Goal: Information Seeking & Learning: Find specific fact

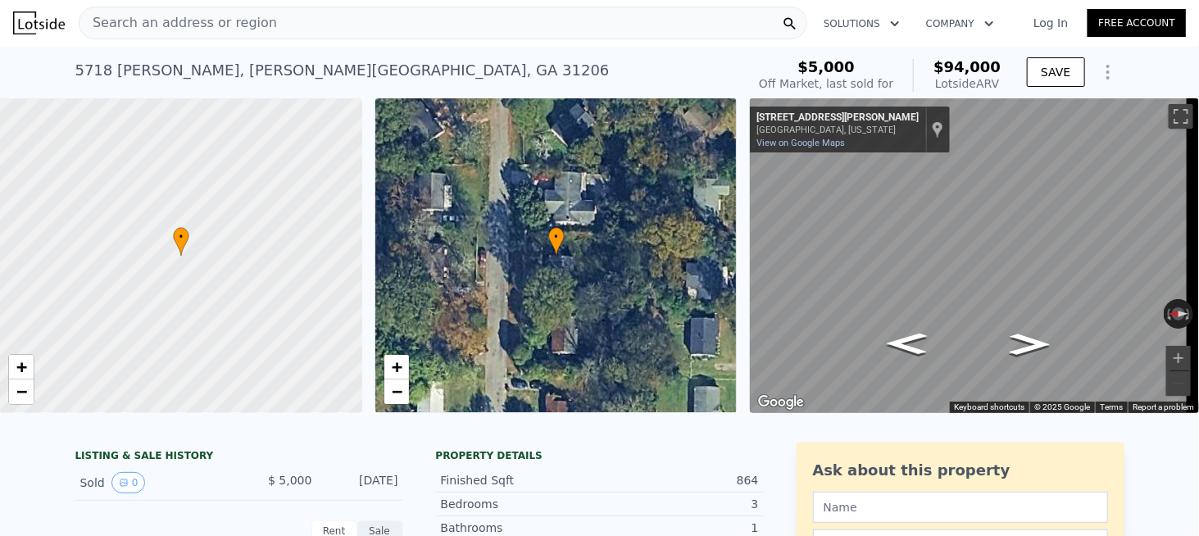
click at [250, 30] on span "Search an address or region" at bounding box center [178, 23] width 198 height 20
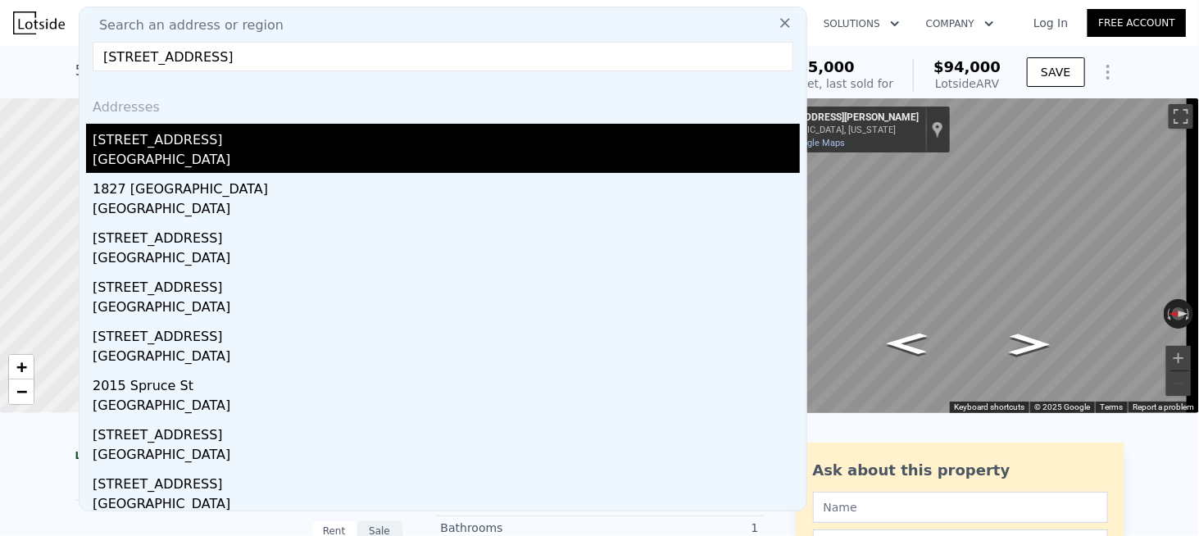
type input "[STREET_ADDRESS]"
click at [177, 157] on div "[GEOGRAPHIC_DATA]" at bounding box center [446, 161] width 707 height 23
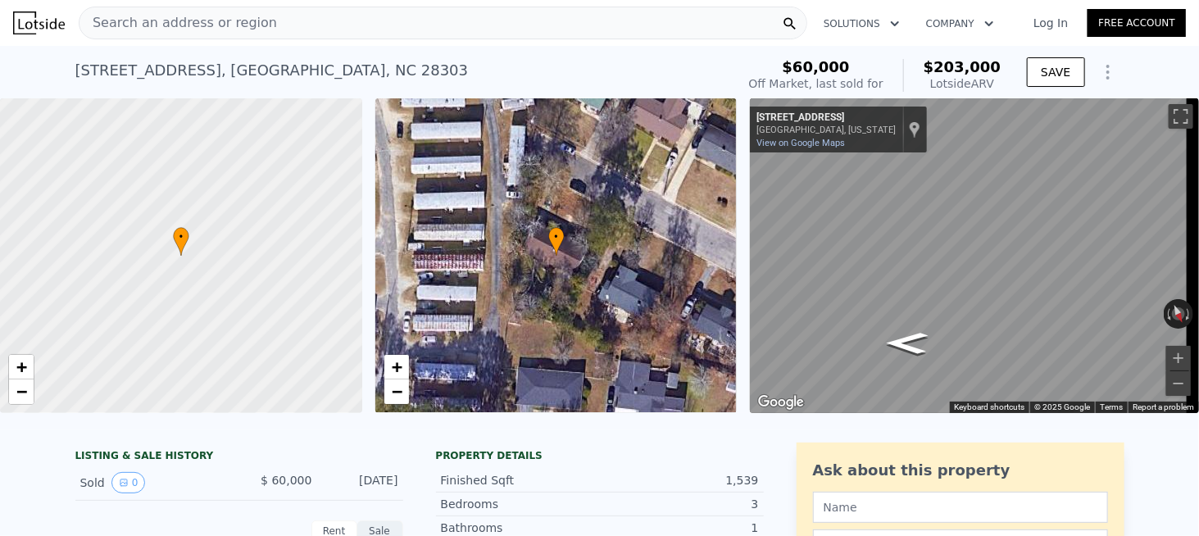
click at [275, 29] on div "Search an address or region" at bounding box center [443, 23] width 729 height 33
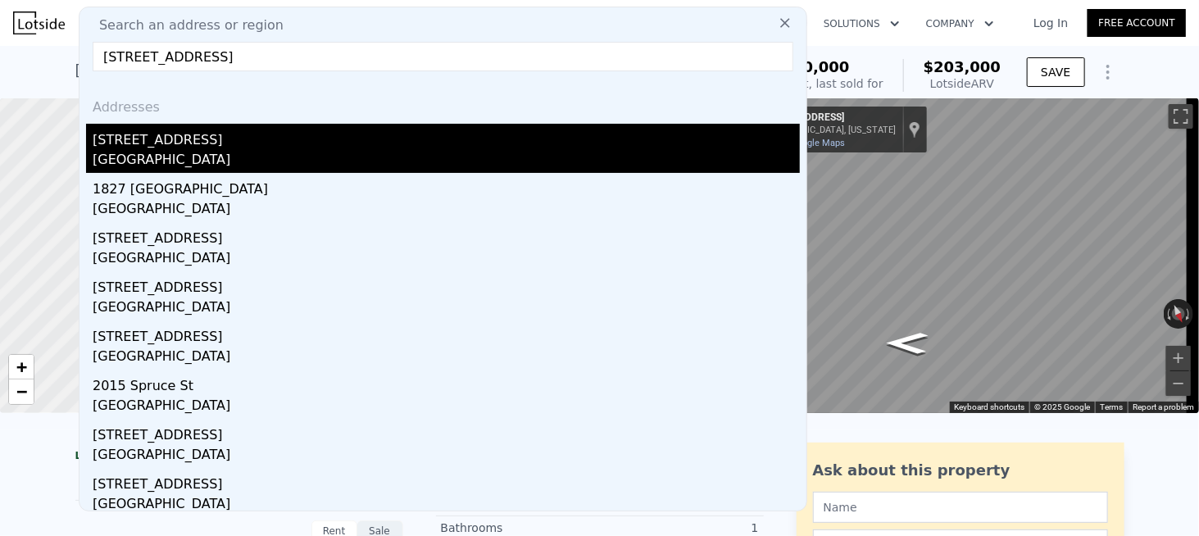
type input "[STREET_ADDRESS]"
click at [173, 148] on div "[STREET_ADDRESS]" at bounding box center [446, 137] width 707 height 26
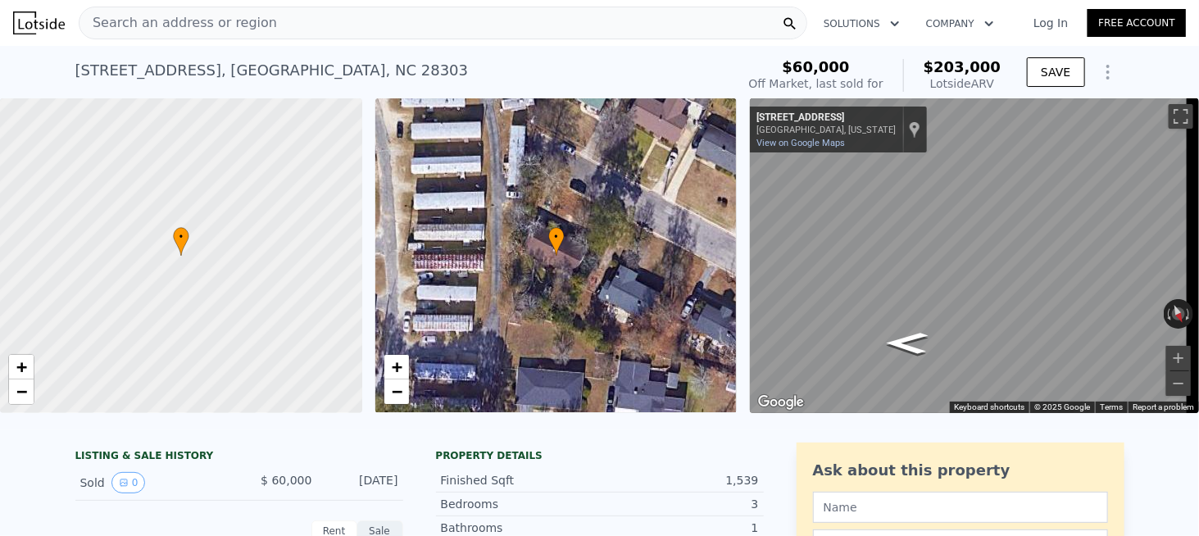
click at [368, 99] on div "• + − • + − ← Move left → Move right ↑ Move up ↓ Move down + Zoom in - Zoom out…" at bounding box center [599, 255] width 1199 height 315
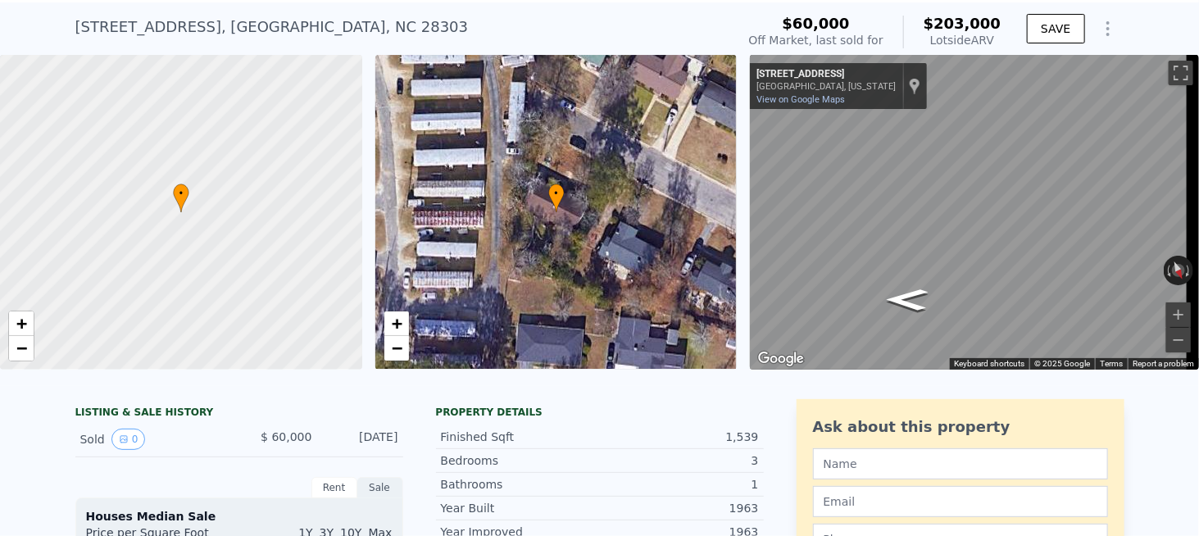
scroll to position [6, 0]
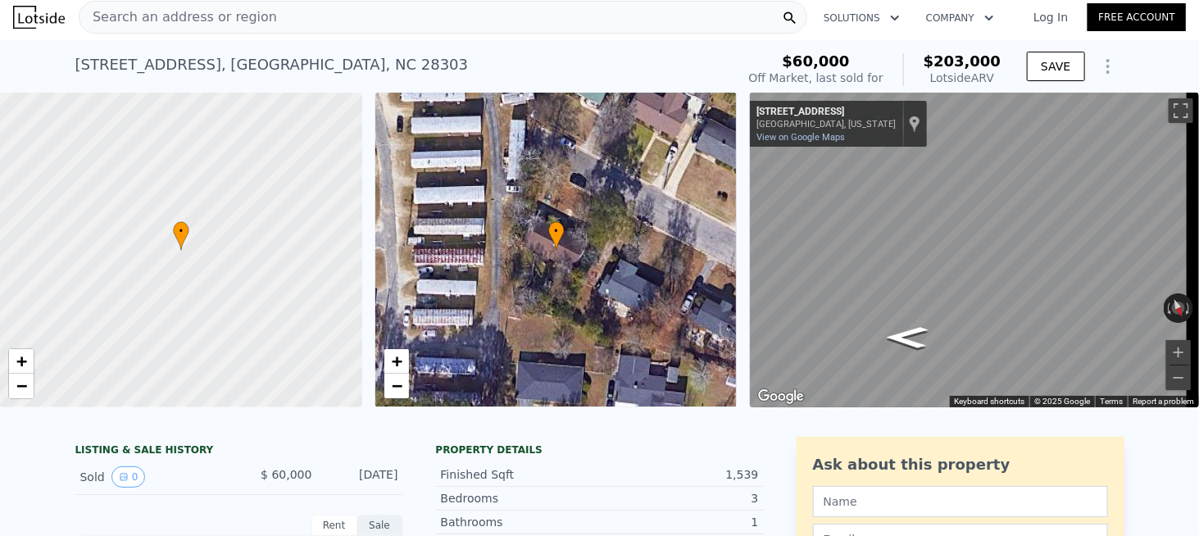
click at [322, 17] on div "Search an address or region" at bounding box center [443, 17] width 729 height 33
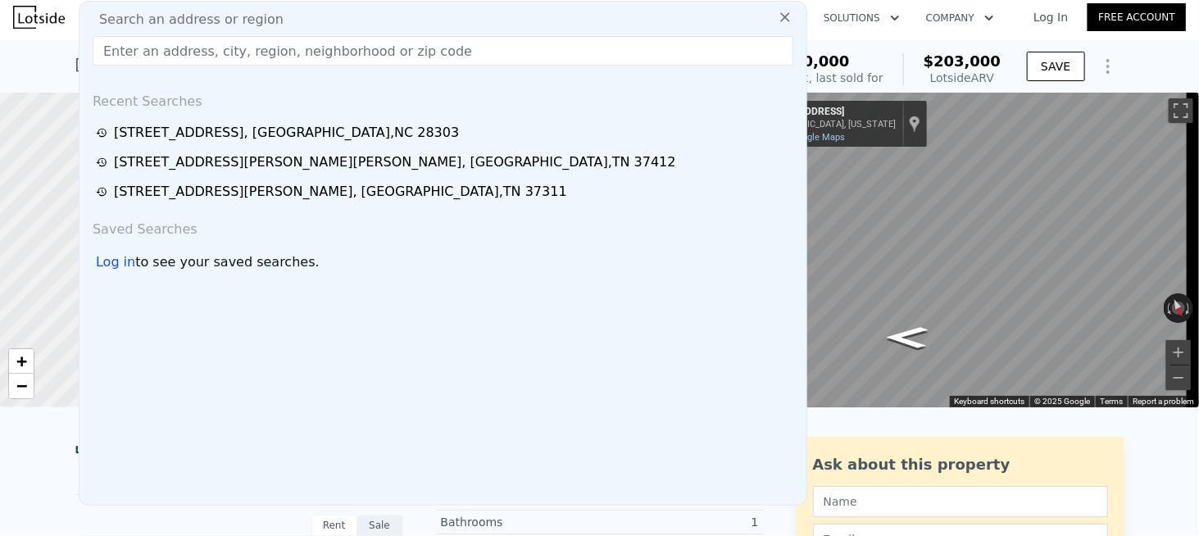
click at [254, 51] on input "text" at bounding box center [443, 51] width 701 height 30
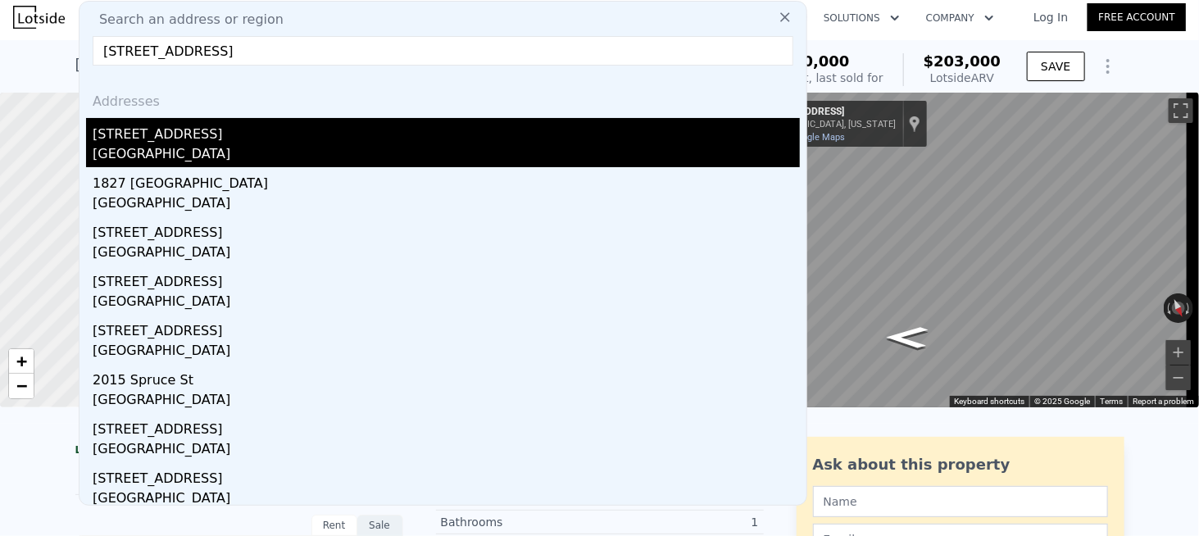
type input "[STREET_ADDRESS]"
click at [179, 149] on div "[GEOGRAPHIC_DATA]" at bounding box center [446, 155] width 707 height 23
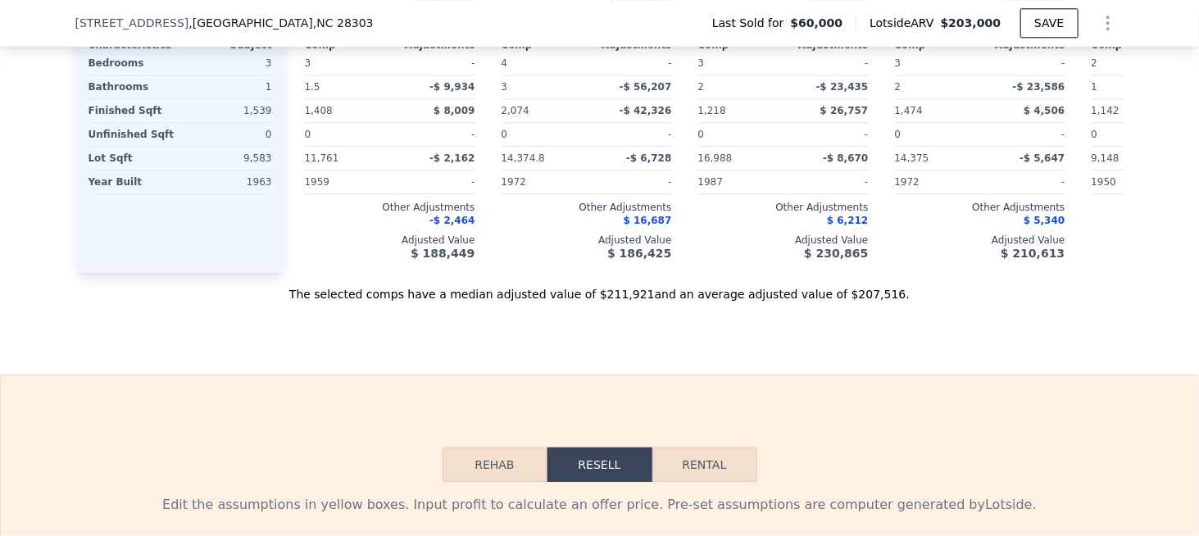
scroll to position [1885, 0]
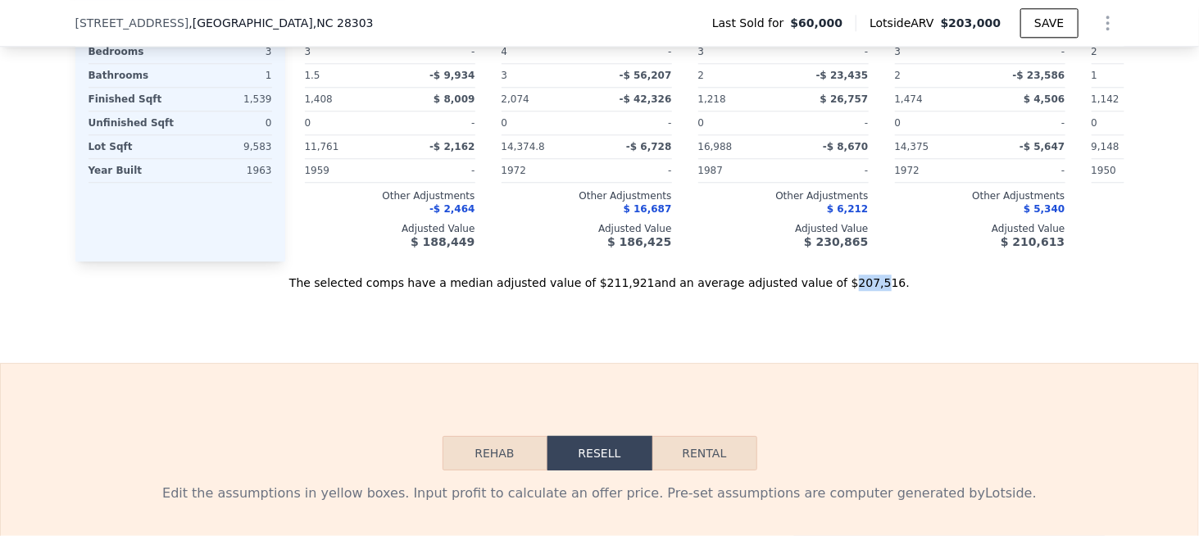
drag, startPoint x: 805, startPoint y: 298, endPoint x: 833, endPoint y: 298, distance: 28.7
click at [833, 291] on div "The selected comps have a median adjusted value of $211,921 and an average adju…" at bounding box center [599, 276] width 1049 height 30
drag, startPoint x: 803, startPoint y: 299, endPoint x: 0, endPoint y: 284, distance: 803.3
click at [847, 291] on div "The selected comps have a median adjusted value of $211,921 and an average adju…" at bounding box center [599, 276] width 1049 height 30
copy div "$207,516 ."
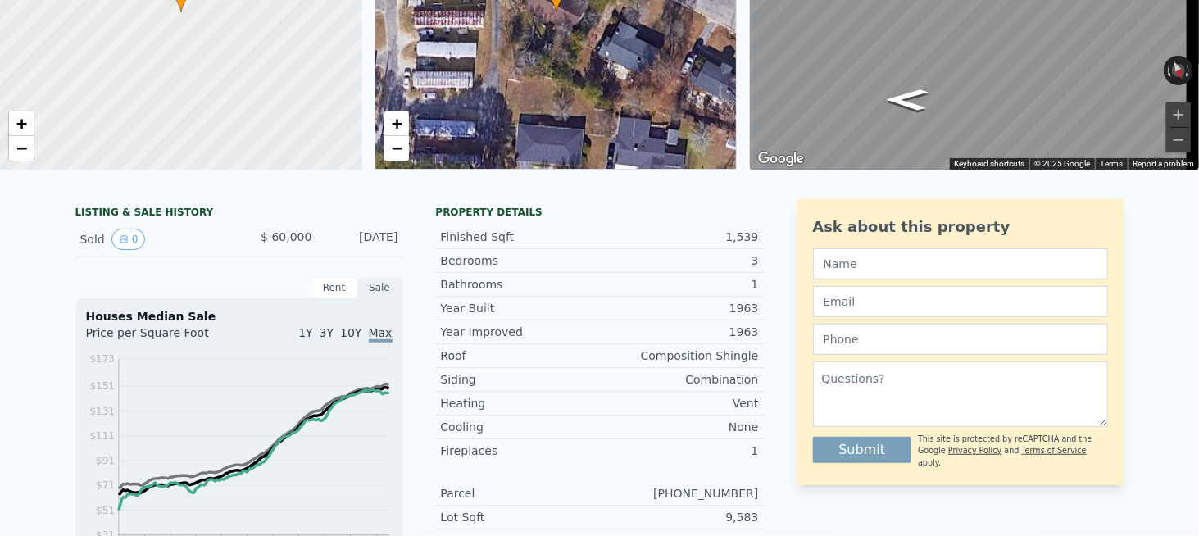
scroll to position [0, 0]
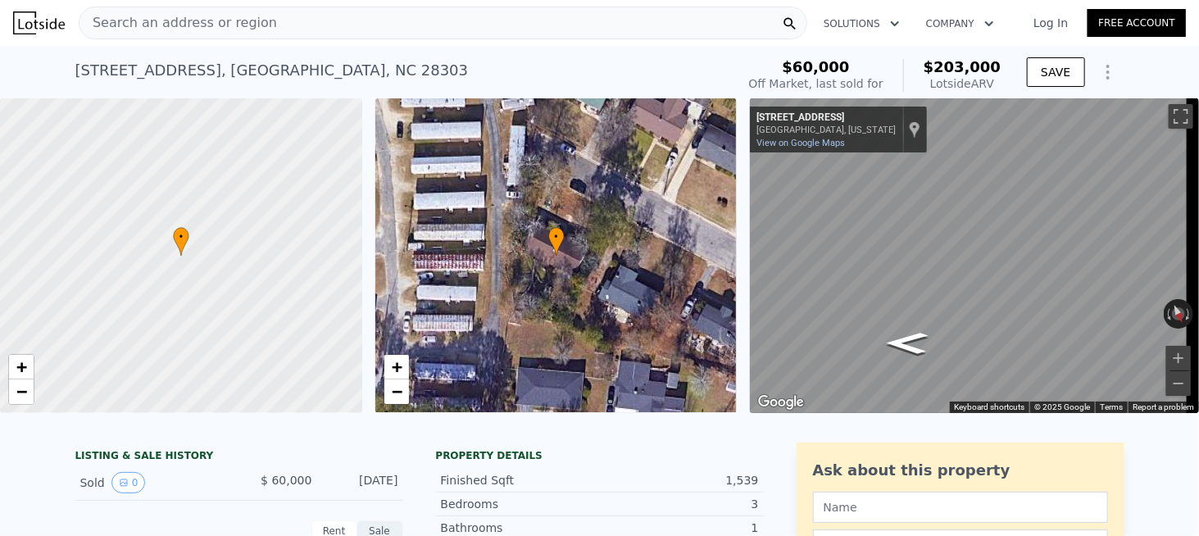
click at [170, 18] on span "Search an address or region" at bounding box center [178, 23] width 198 height 20
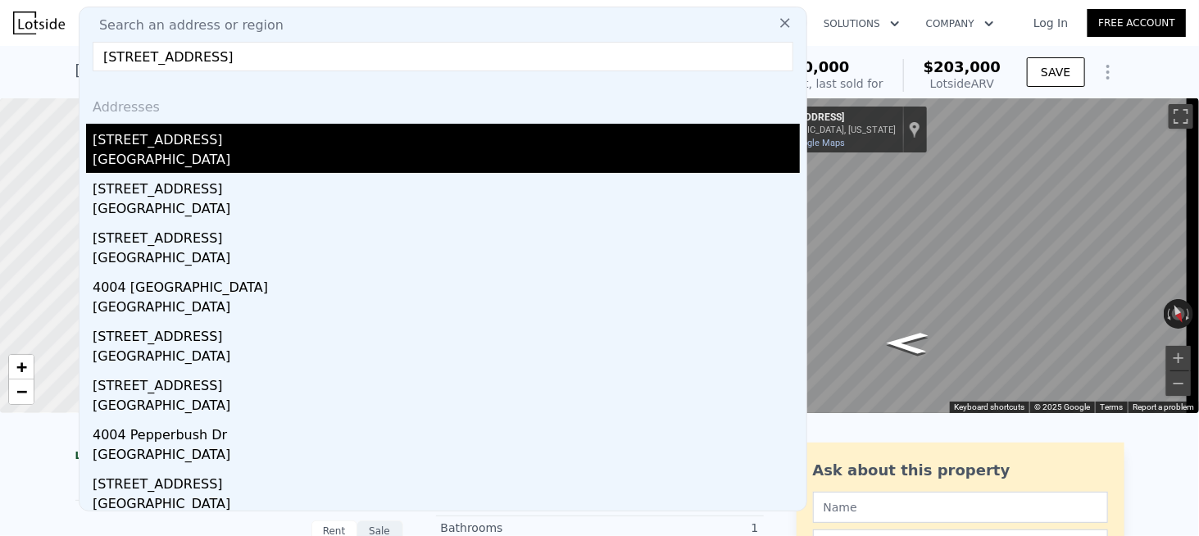
type input "[STREET_ADDRESS]"
click at [139, 144] on div "[STREET_ADDRESS]" at bounding box center [446, 137] width 707 height 26
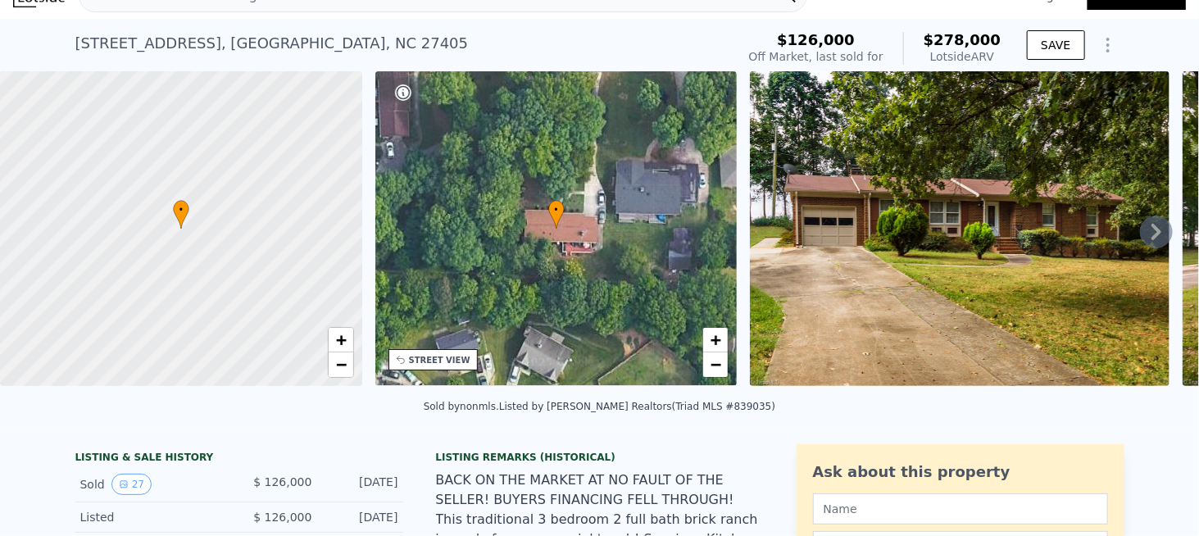
scroll to position [6, 0]
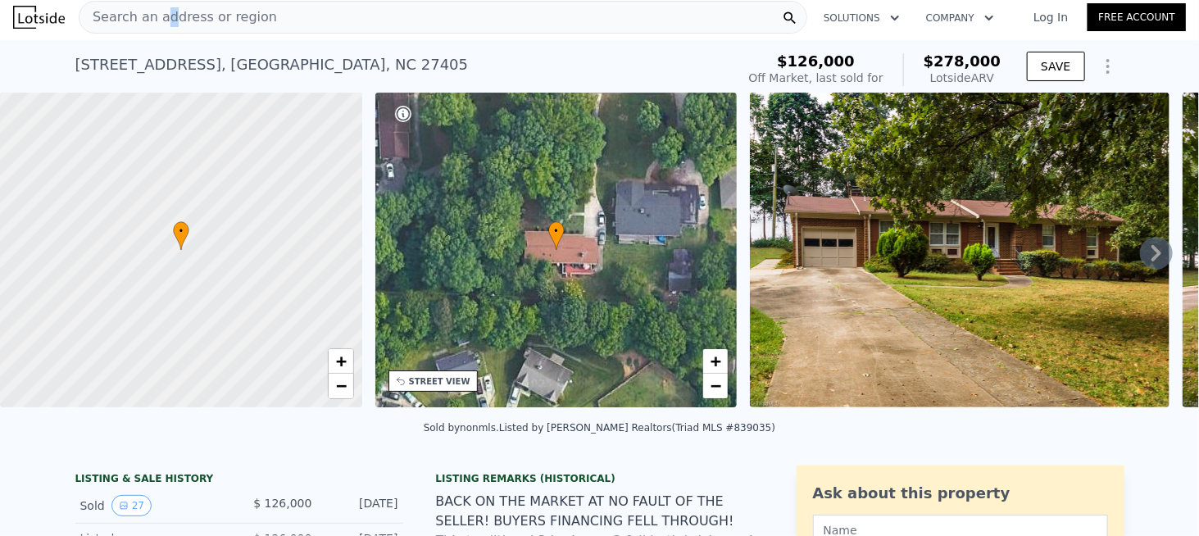
click at [162, 33] on div "Search an address or region" at bounding box center [443, 17] width 729 height 33
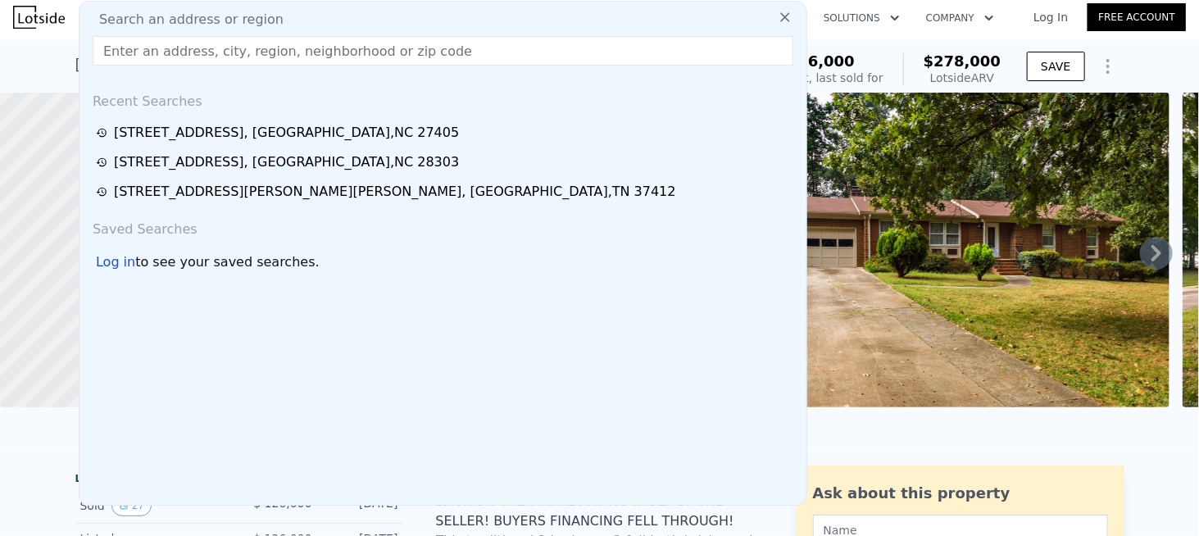
click at [168, 25] on span "Search an address or region" at bounding box center [185, 20] width 198 height 20
click at [153, 44] on input "text" at bounding box center [443, 51] width 701 height 30
paste input "[STREET_ADDRESS]"
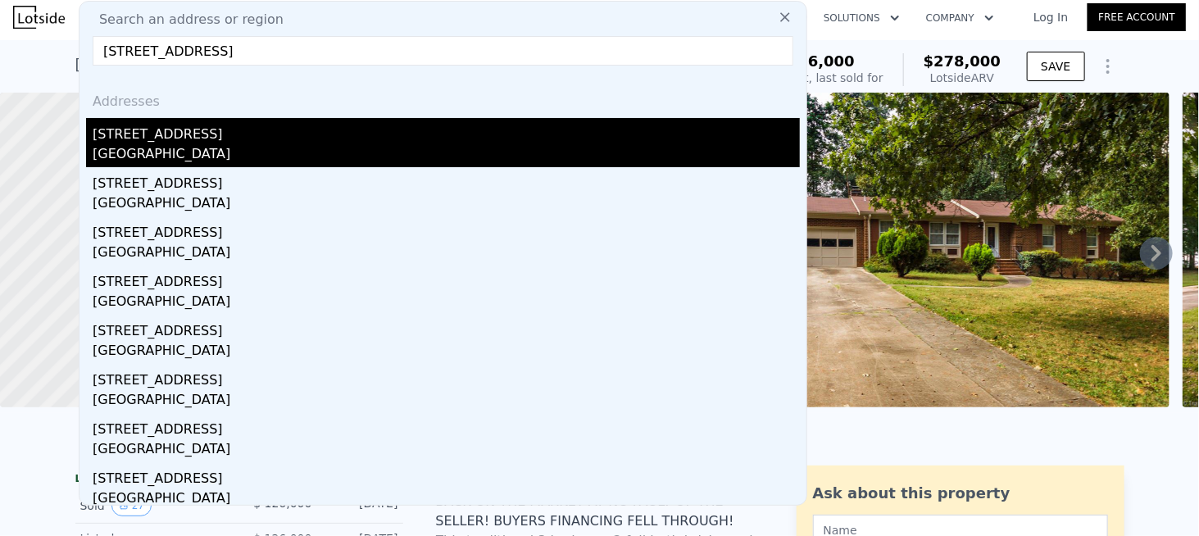
type input "[STREET_ADDRESS]"
click at [171, 136] on div "[STREET_ADDRESS]" at bounding box center [446, 131] width 707 height 26
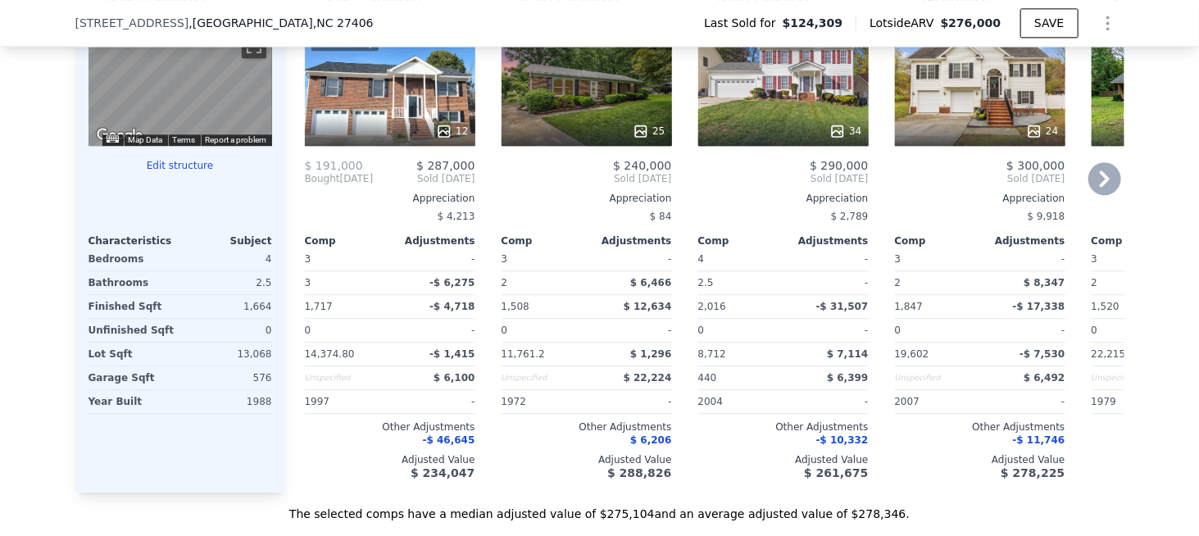
scroll to position [1967, 0]
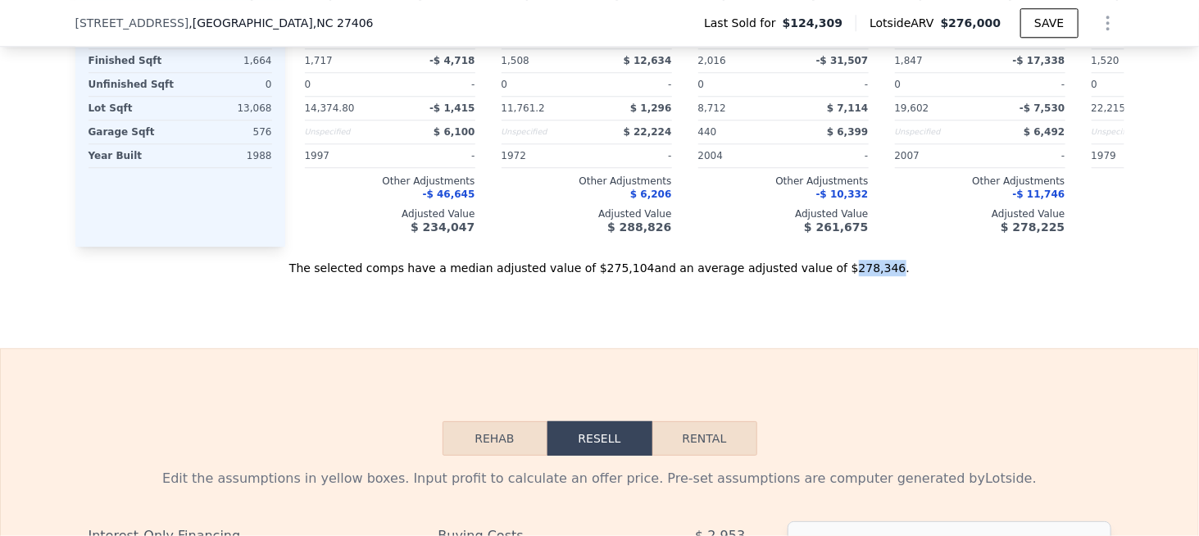
drag, startPoint x: 806, startPoint y: 285, endPoint x: 845, endPoint y: 288, distance: 39.4
click at [844, 276] on div "The selected comps have a median adjusted value of $275,104 and an average adju…" at bounding box center [599, 262] width 1049 height 30
click at [845, 276] on div "The selected comps have a median adjusted value of $275,104 and an average adju…" at bounding box center [599, 262] width 1049 height 30
drag, startPoint x: 846, startPoint y: 284, endPoint x: 807, endPoint y: 290, distance: 38.9
click at [807, 276] on div "The selected comps have a median adjusted value of $275,104 and an average adju…" at bounding box center [599, 262] width 1049 height 30
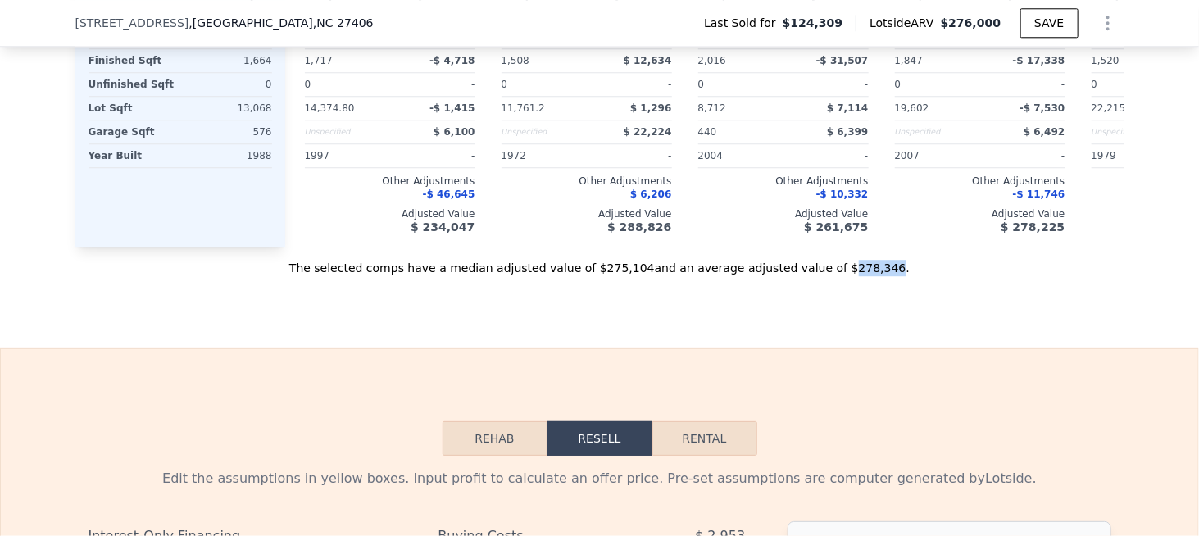
copy div "278,346"
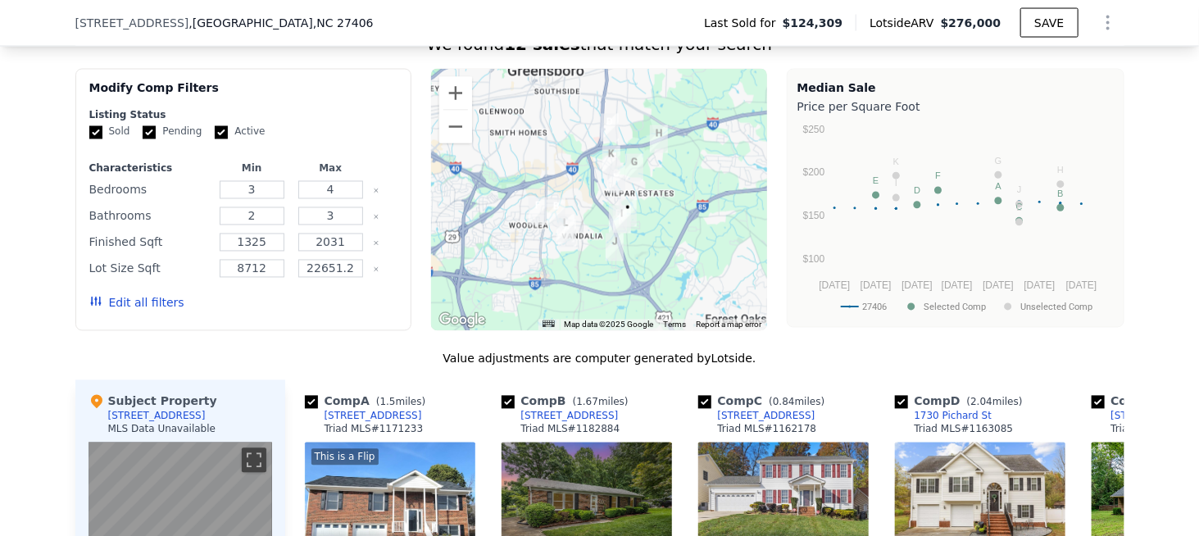
scroll to position [1311, 0]
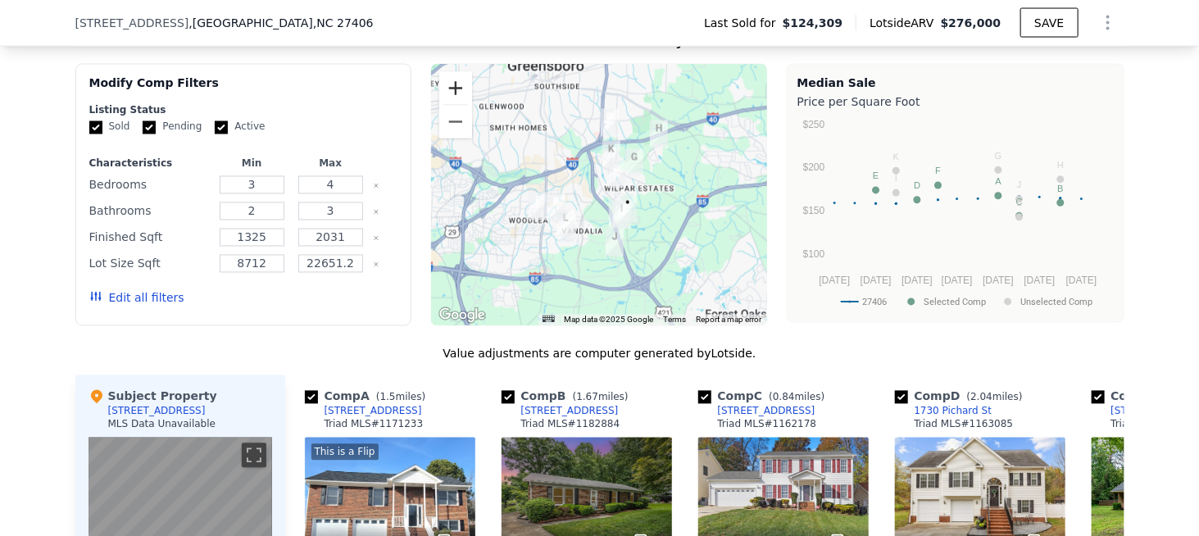
click at [443, 99] on button "Zoom in" at bounding box center [455, 88] width 33 height 33
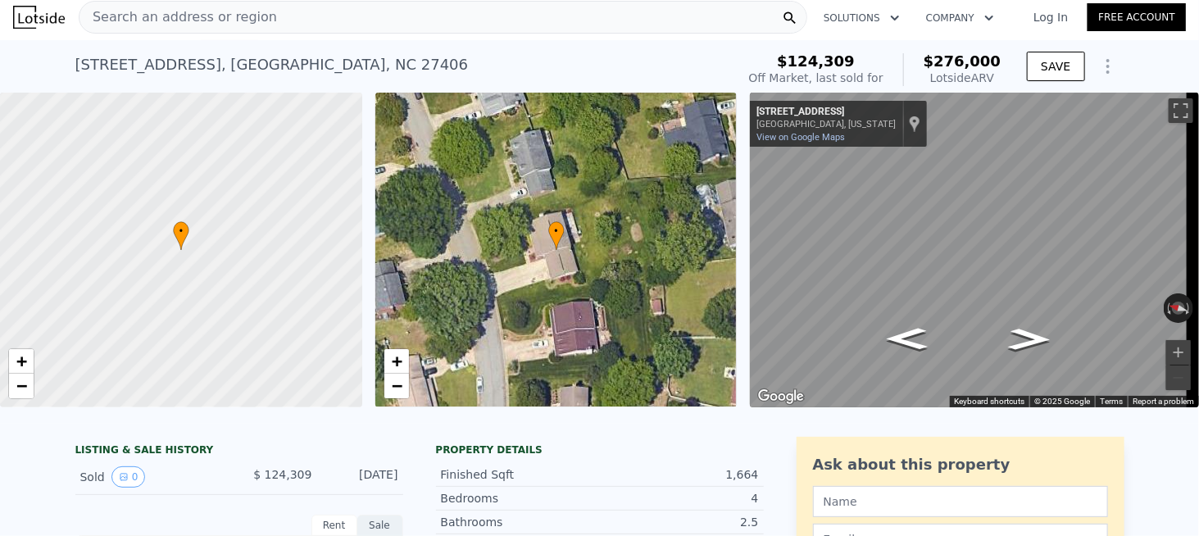
scroll to position [0, 0]
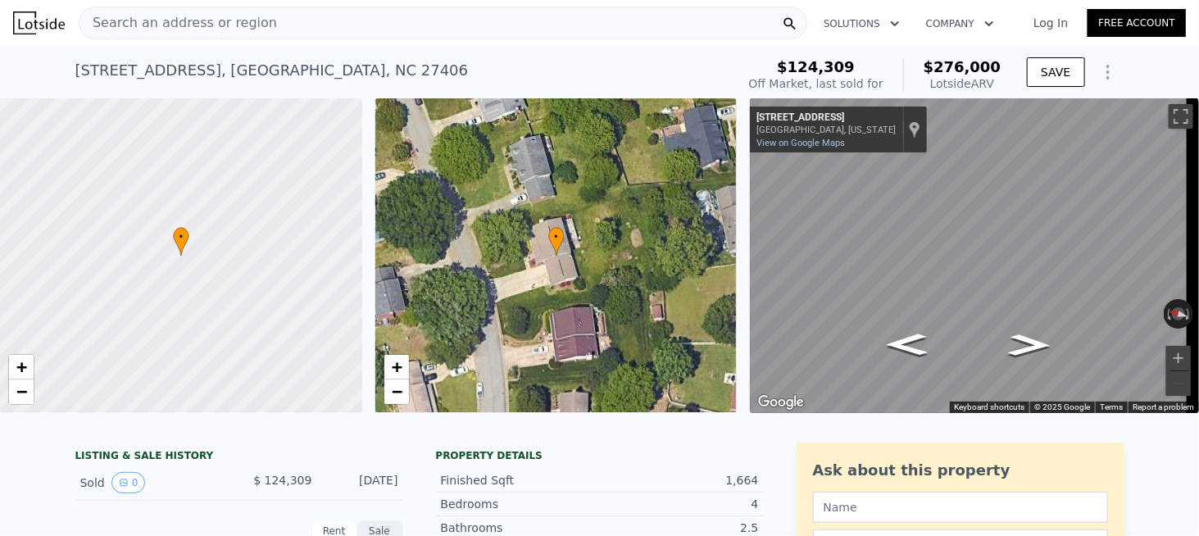
click at [250, 25] on span "Search an address or region" at bounding box center [178, 23] width 198 height 20
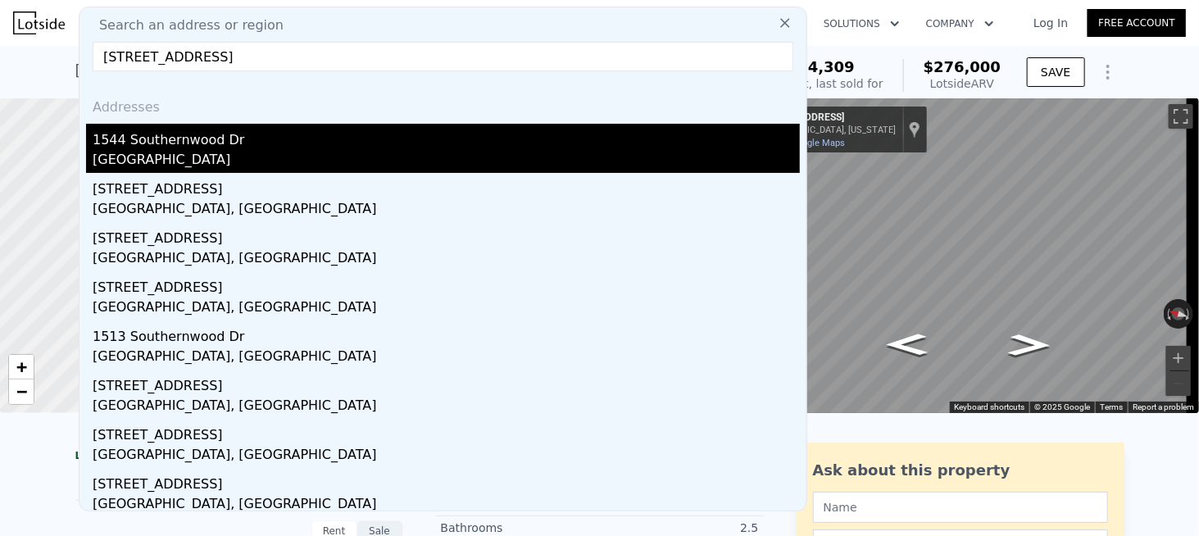
type input "[STREET_ADDRESS]"
click at [159, 148] on div "1544 Southernwood Dr" at bounding box center [446, 137] width 707 height 26
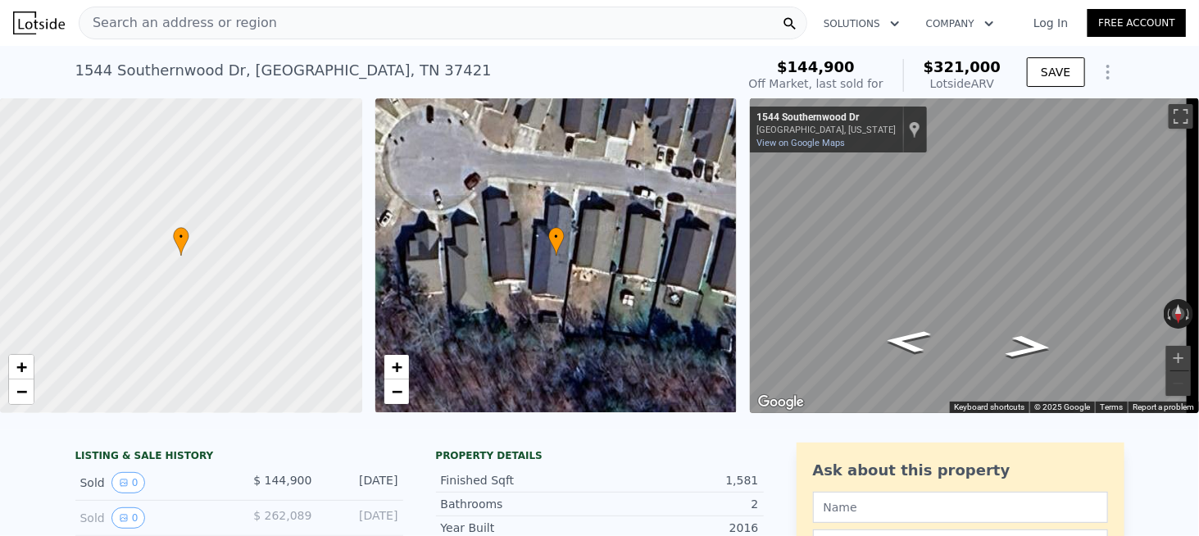
click at [198, 34] on div "Search an address or region" at bounding box center [178, 22] width 198 height 31
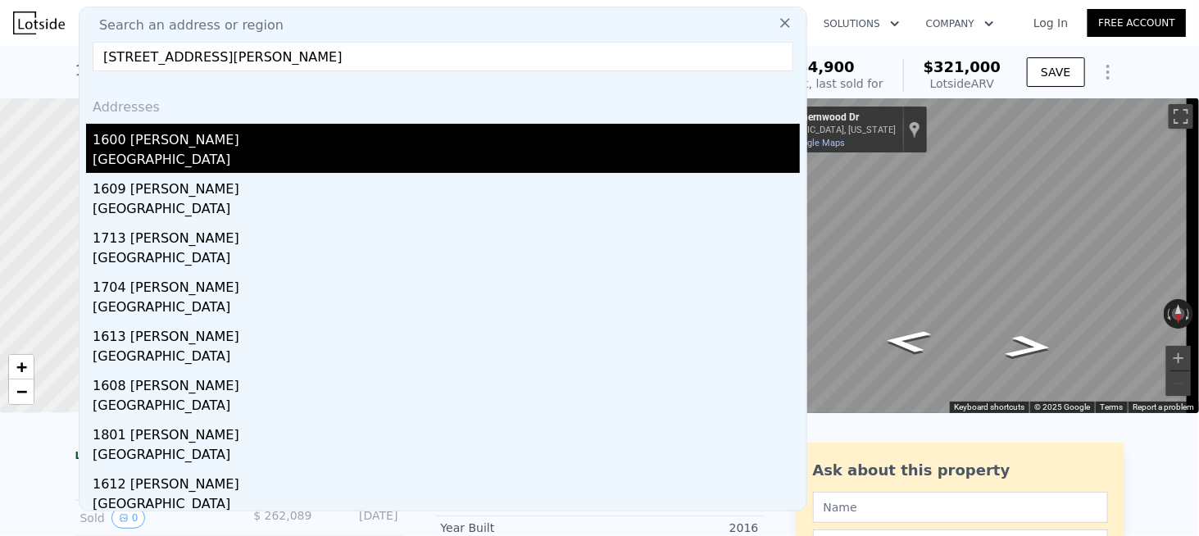
type input "[STREET_ADDRESS][PERSON_NAME]"
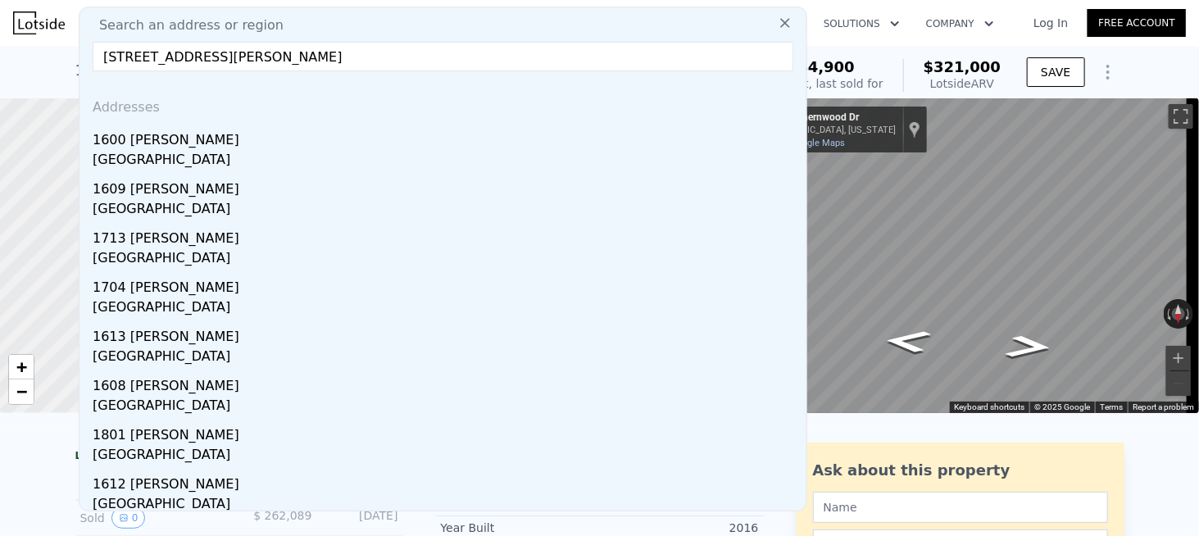
drag, startPoint x: 162, startPoint y: 151, endPoint x: 1, endPoint y: 187, distance: 165.4
click at [162, 151] on div "[GEOGRAPHIC_DATA]" at bounding box center [446, 161] width 707 height 23
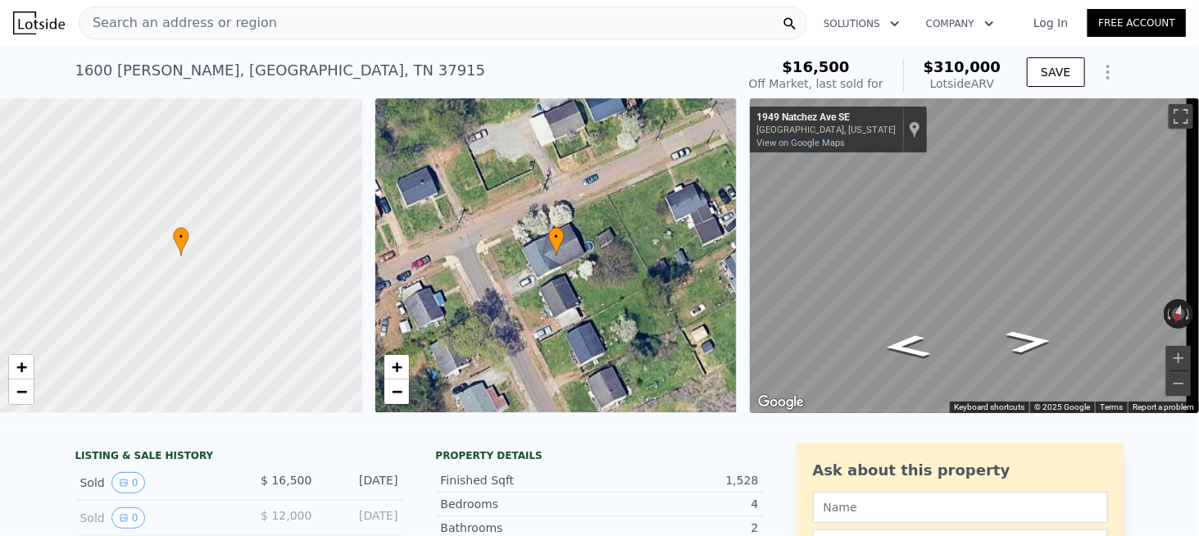
click at [176, 70] on div "[STREET_ADDRESS][PERSON_NAME]" at bounding box center [280, 70] width 411 height 23
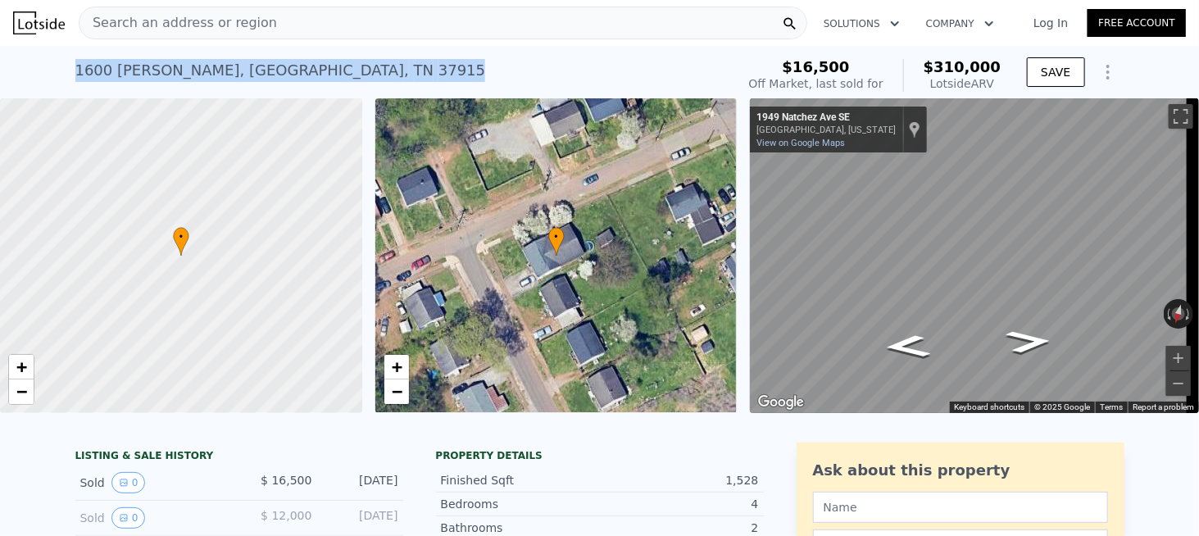
click at [176, 70] on div "[STREET_ADDRESS][PERSON_NAME]" at bounding box center [280, 70] width 411 height 23
copy div "[STREET_ADDRESS][PERSON_NAME] Sold [DATE] for $16,500 (~ARV $310k )"
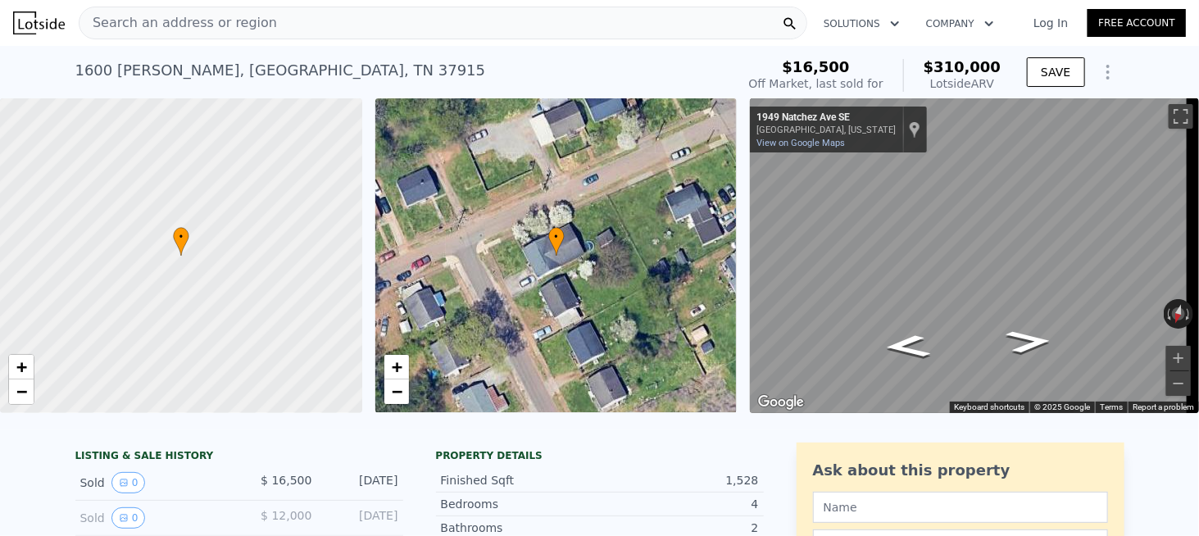
click at [192, 22] on span "Search an address or region" at bounding box center [178, 23] width 198 height 20
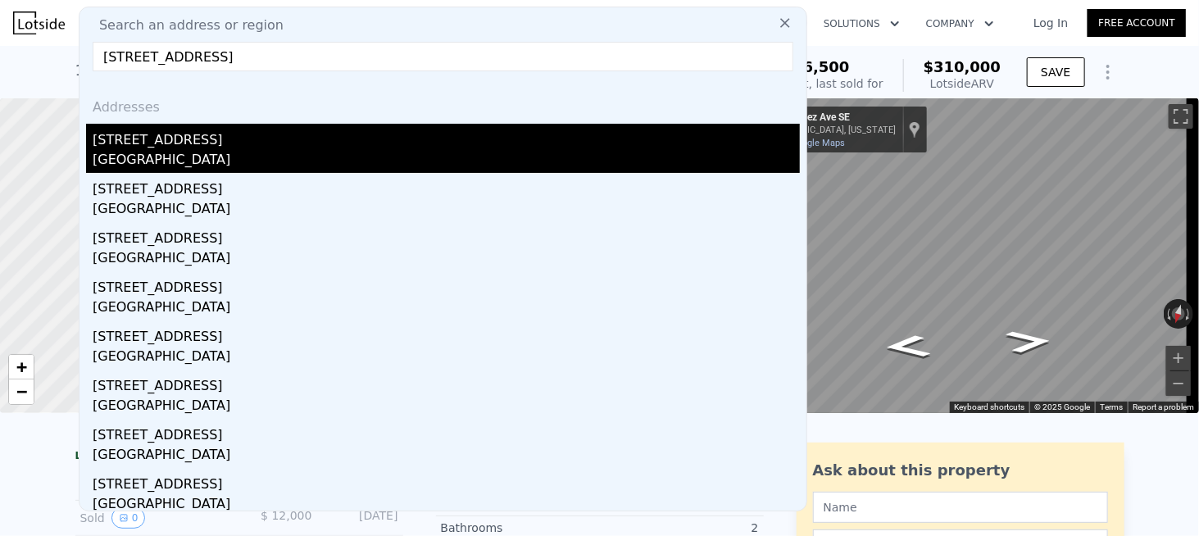
type input "[STREET_ADDRESS]"
click at [158, 140] on div "[STREET_ADDRESS]" at bounding box center [446, 137] width 707 height 26
